Goal: Task Accomplishment & Management: Use online tool/utility

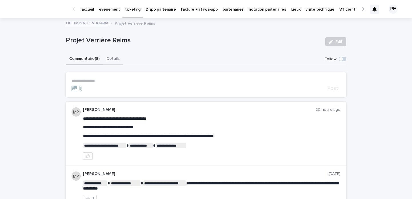
click at [104, 62] on button "Details" at bounding box center [113, 59] width 20 height 12
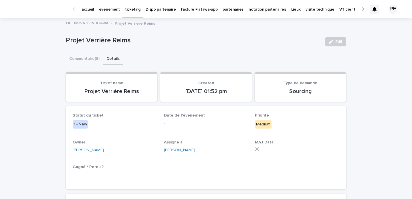
click at [110, 61] on button "Details" at bounding box center [113, 59] width 20 height 12
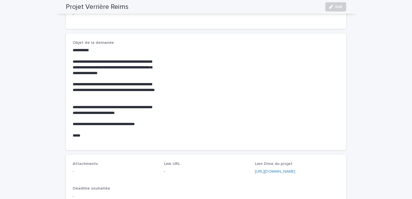
scroll to position [257, 0]
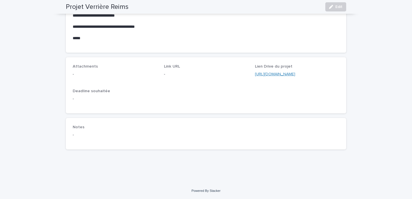
click at [282, 75] on link "https://drive.google.com/drive/folders/1kSyPAuUjBycHbfa9YpgWJqQCz3k-AmuT" at bounding box center [275, 74] width 40 height 4
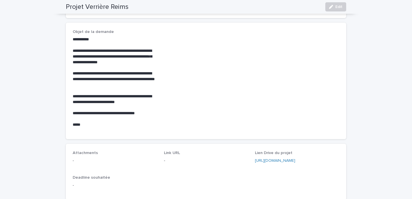
scroll to position [160, 0]
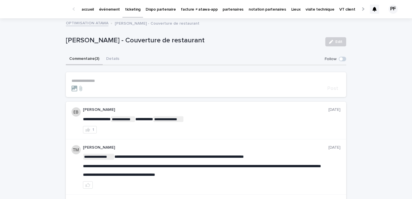
scroll to position [48, 0]
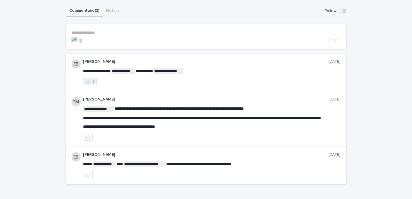
click at [90, 81] on icon "button" at bounding box center [88, 81] width 5 height 4
click at [91, 82] on button "2" at bounding box center [90, 81] width 14 height 7
click at [39, 81] on div "**********" at bounding box center [206, 94] width 412 height 246
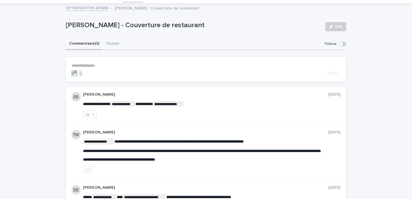
scroll to position [7, 0]
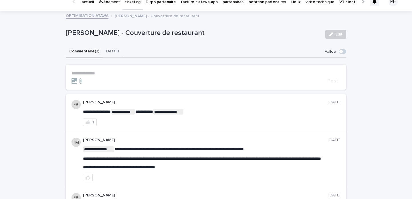
click at [113, 51] on button "Details" at bounding box center [113, 52] width 20 height 12
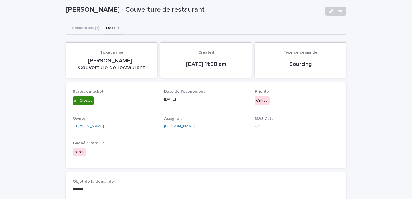
scroll to position [41, 0]
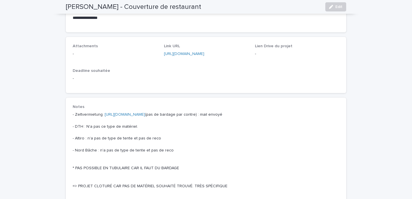
scroll to position [450, 0]
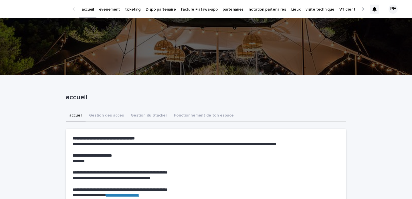
click at [128, 9] on p "ticketing" at bounding box center [132, 6] width 15 height 12
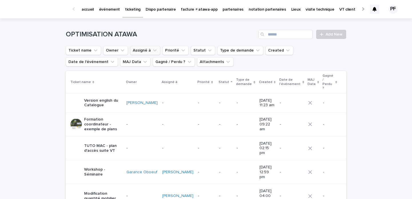
click at [154, 51] on icon "Assigné à" at bounding box center [155, 50] width 6 height 6
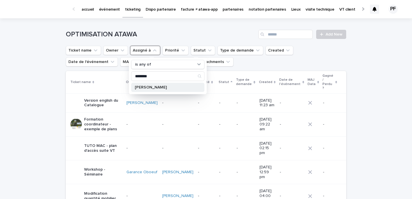
type input "********"
click at [152, 89] on p "[PERSON_NAME]" at bounding box center [165, 87] width 61 height 4
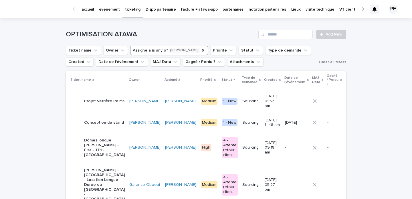
scroll to position [29, 0]
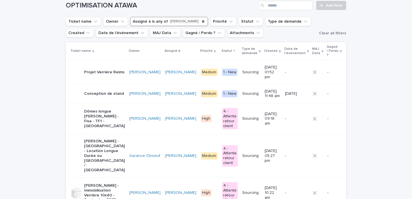
click at [99, 89] on div "Conception de stand" at bounding box center [104, 93] width 40 height 9
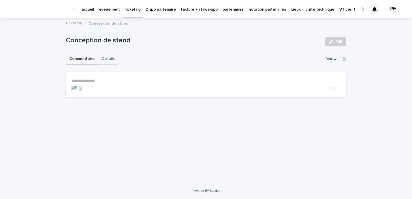
click at [110, 61] on button "Details" at bounding box center [108, 59] width 20 height 12
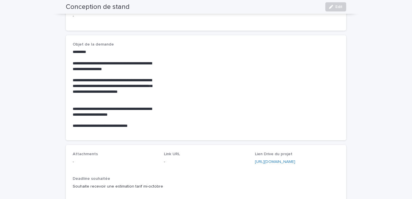
scroll to position [216, 0]
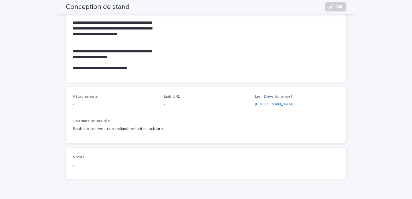
click at [277, 102] on link "[URL][DOMAIN_NAME]" at bounding box center [275, 104] width 40 height 4
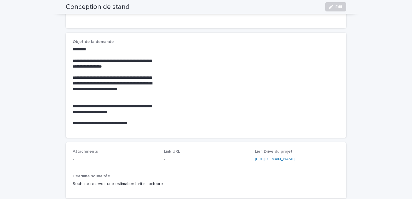
scroll to position [0, 0]
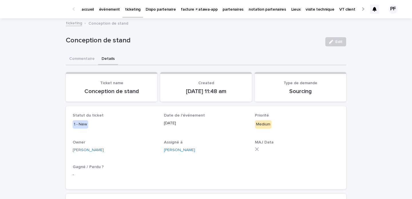
click at [77, 41] on p "Conception de stand" at bounding box center [193, 40] width 255 height 8
copy div "Conception de stand Edit Sorry, there was an error saving your record. Please t…"
click at [129, 158] on div "Statut du ticket 1 - New Date de l'événement 02/06/2026 Priorité Medium Owner M…" at bounding box center [206, 147] width 267 height 69
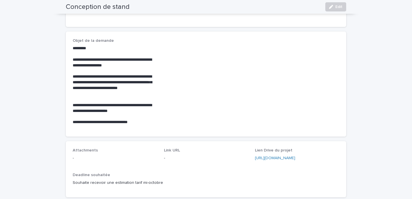
scroll to position [128, 0]
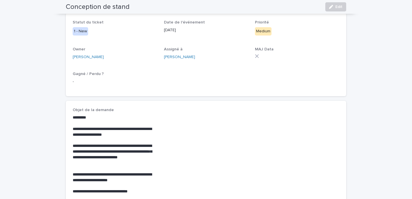
scroll to position [187, 0]
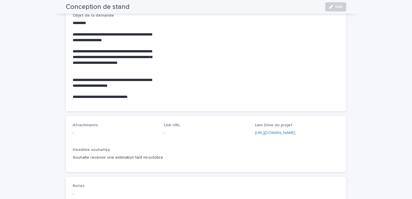
click at [228, 75] on div "**********" at bounding box center [206, 58] width 267 height 91
click at [361, 60] on div "**********" at bounding box center [206, 37] width 412 height 410
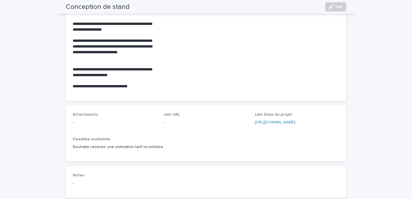
scroll to position [203, 0]
